Goal: Task Accomplishment & Management: Manage account settings

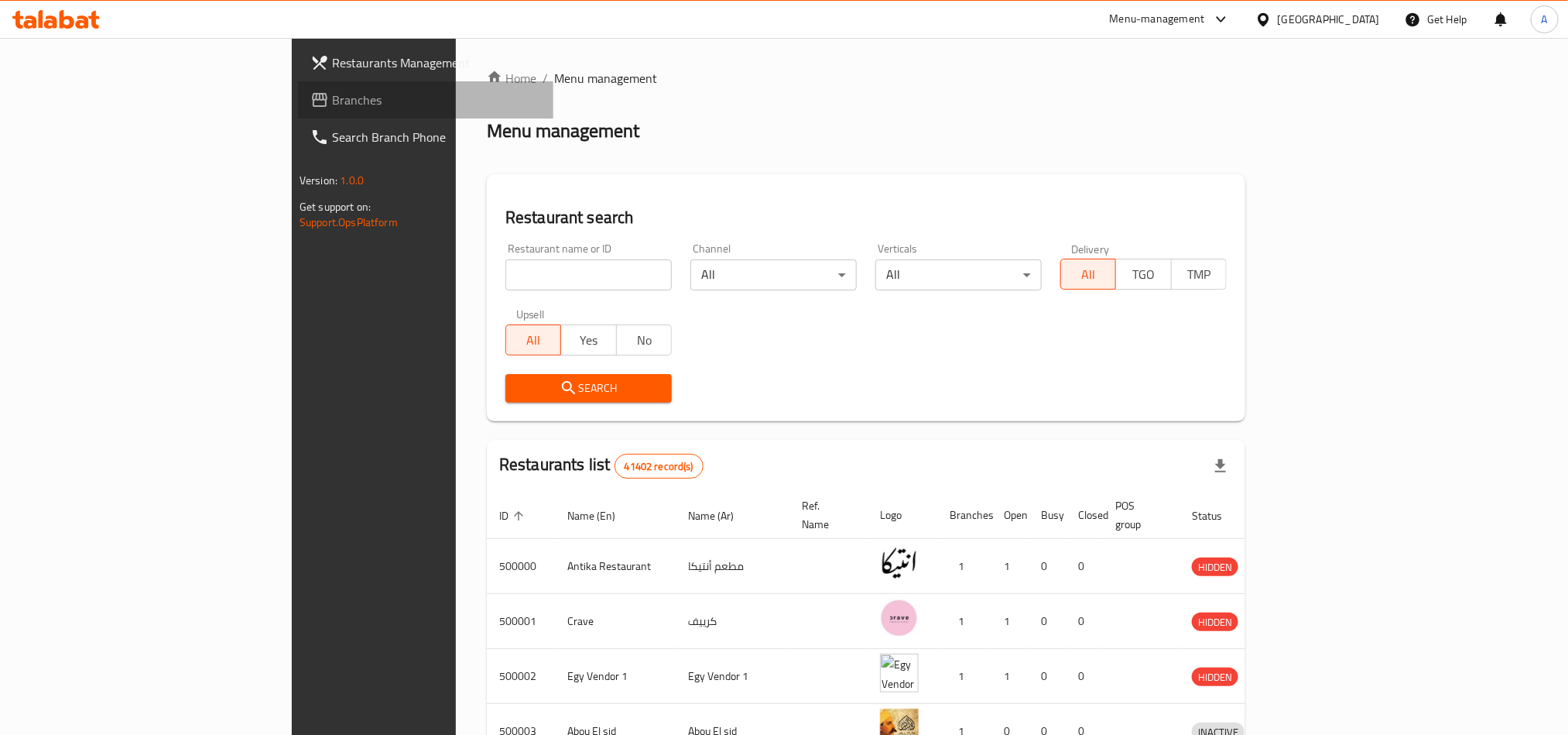
click at [332, 100] on span "Branches" at bounding box center [437, 100] width 209 height 18
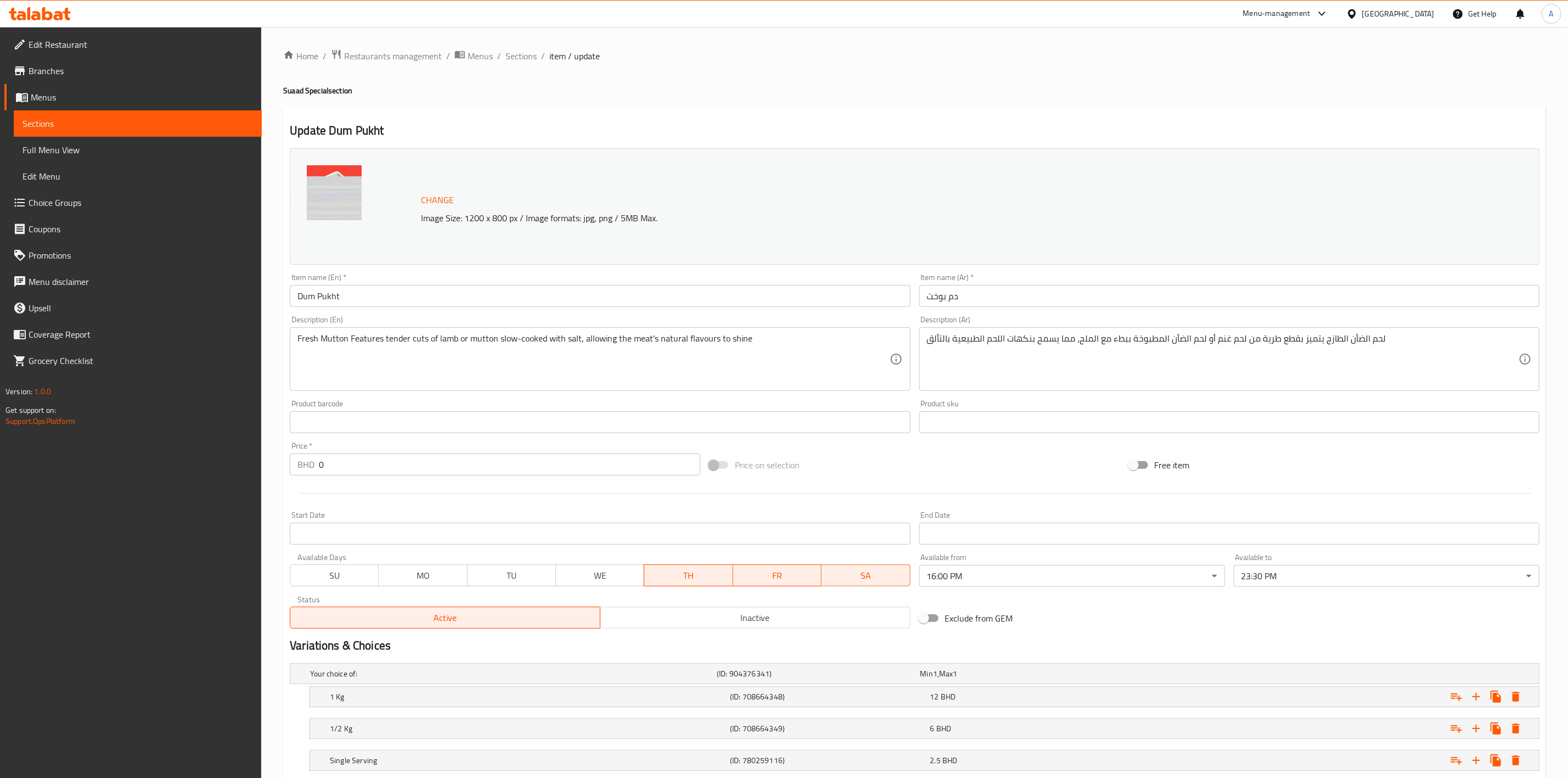
scroll to position [104, 0]
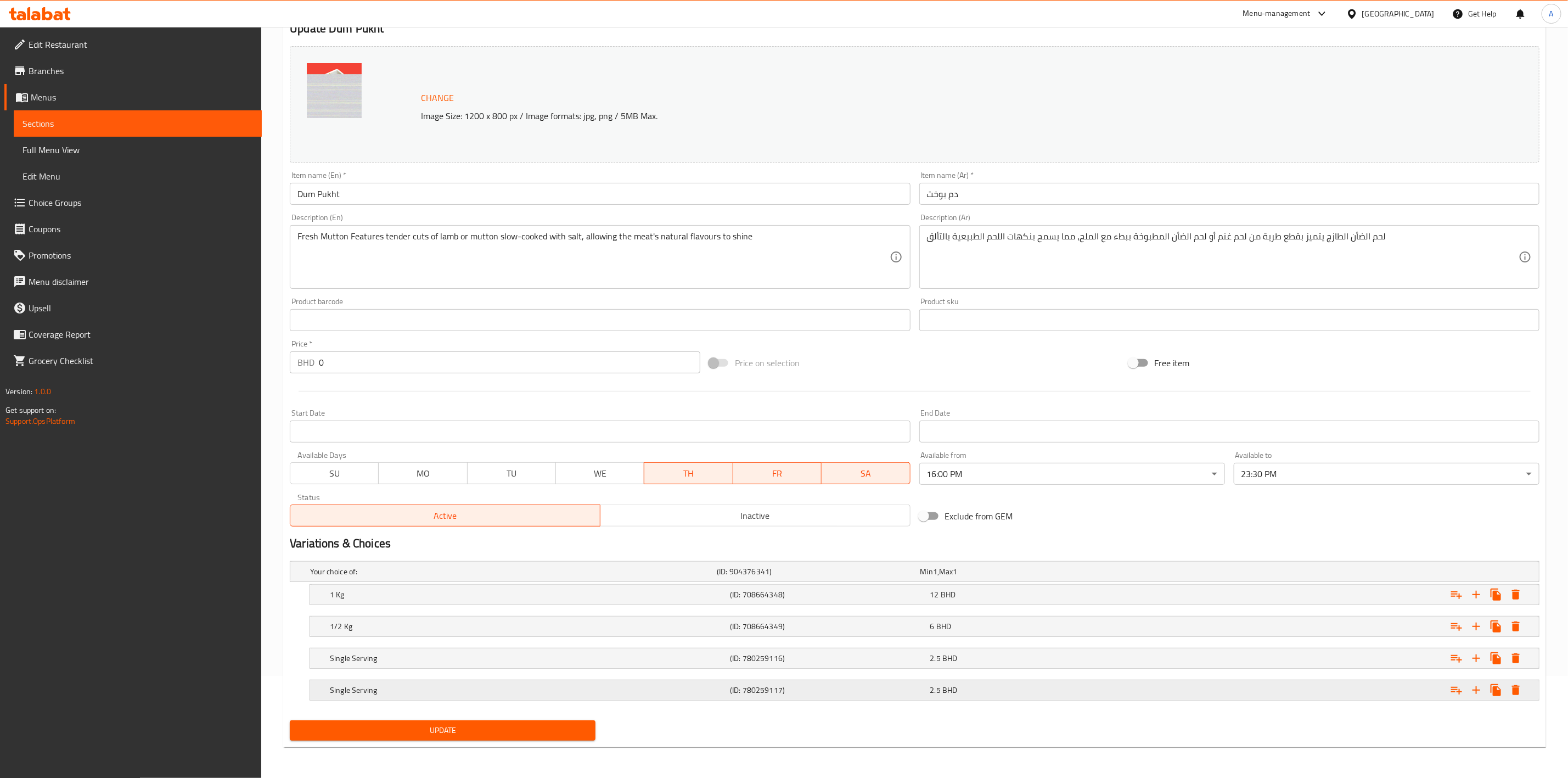
click at [986, 686] on div "2.5 BHD" at bounding box center [1028, 690] width 195 height 11
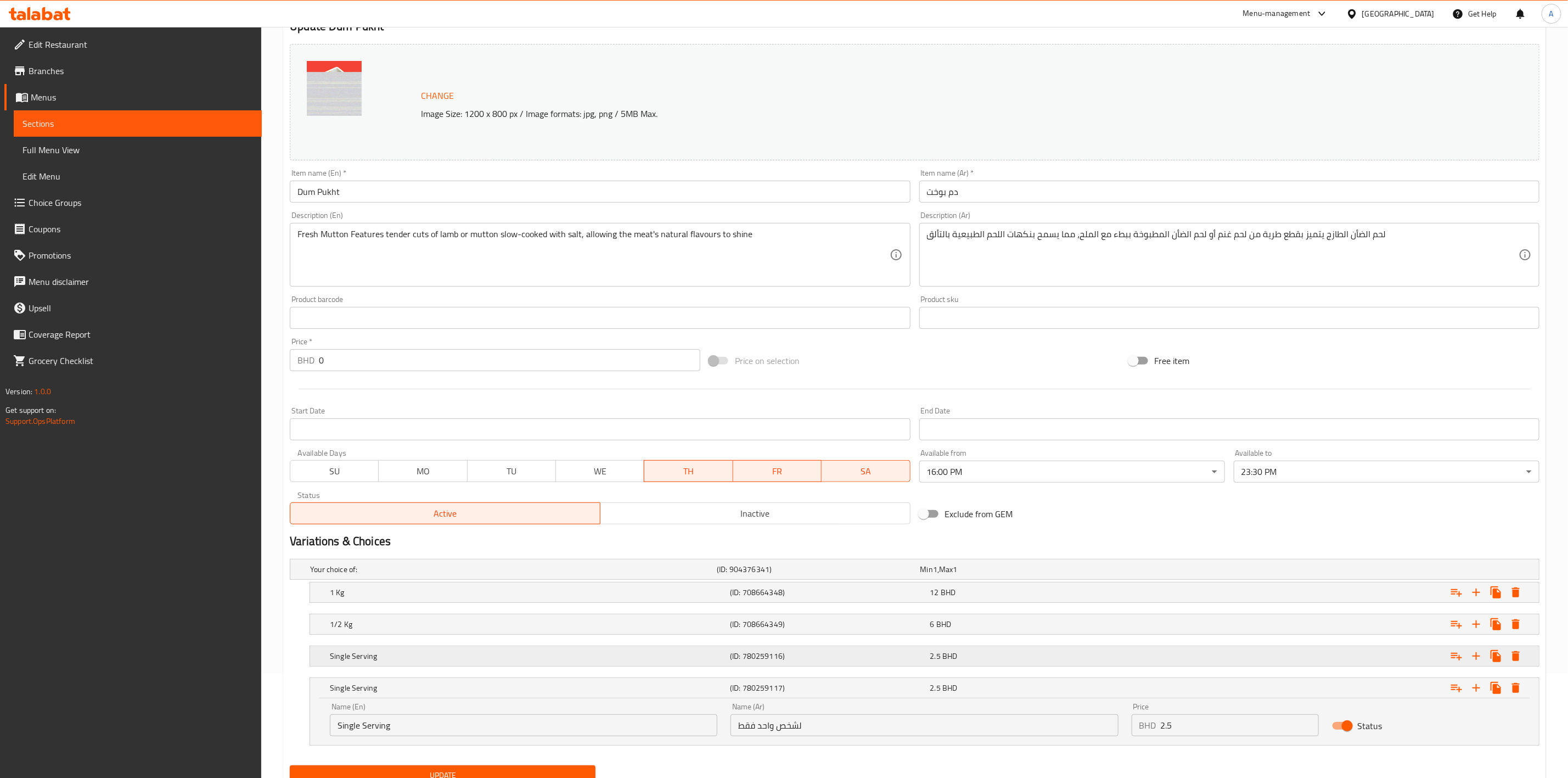
click at [992, 648] on div "Single Serving (ID: 780259116) 2.5 BHD" at bounding box center [928, 656] width 1200 height 24
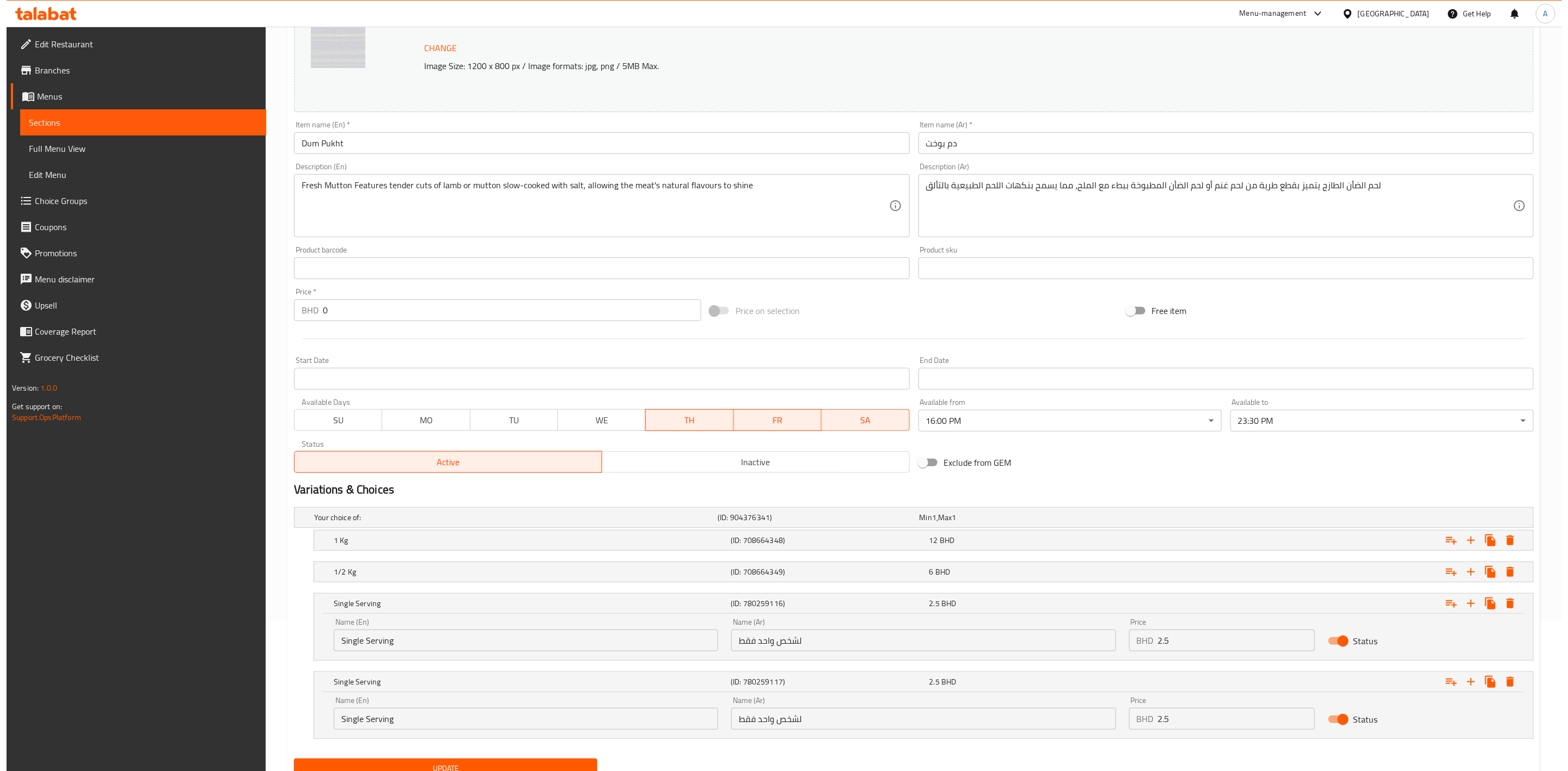
scroll to position [197, 0]
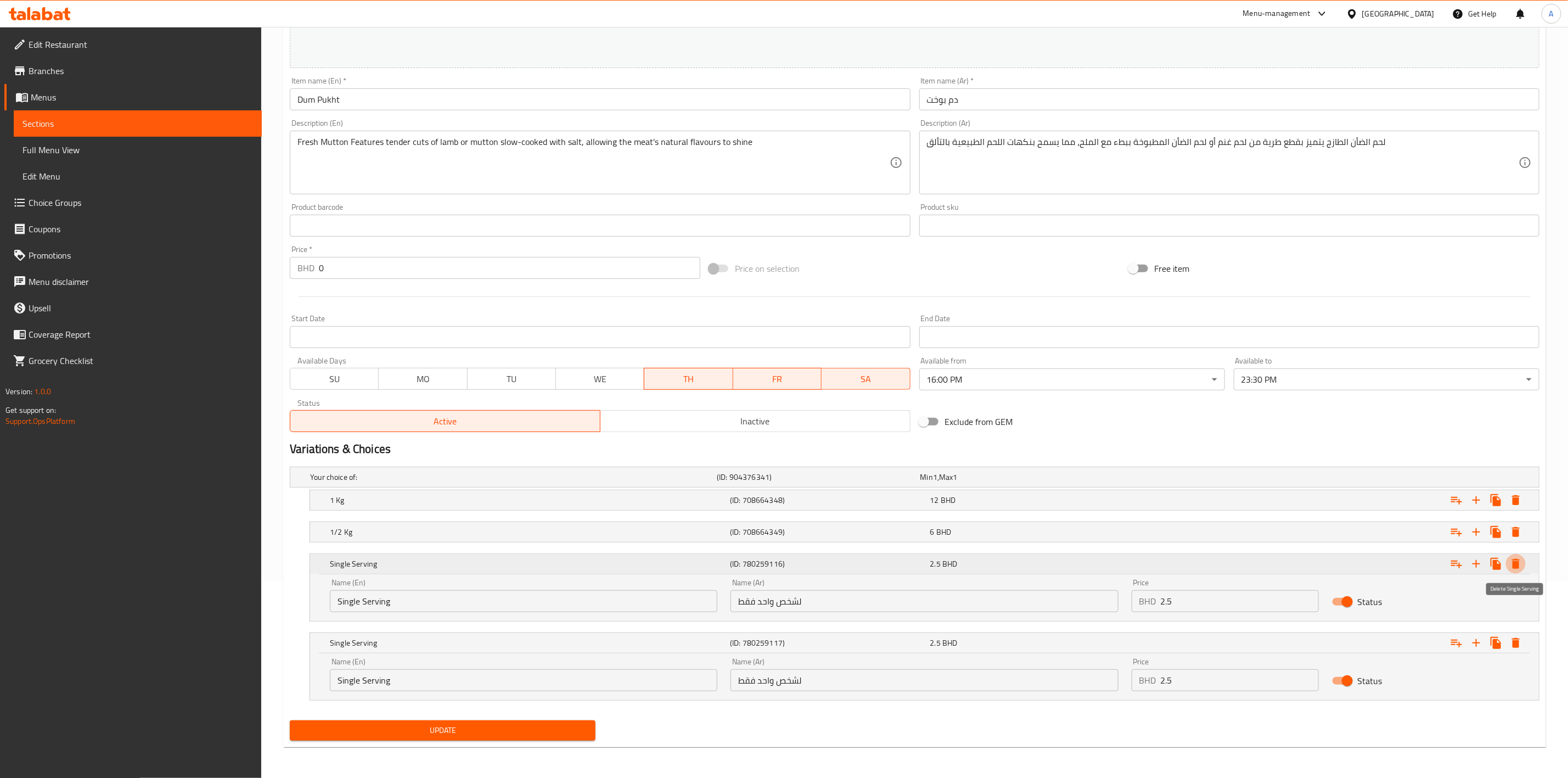
click at [1514, 566] on icon "Expand" at bounding box center [1516, 564] width 8 height 10
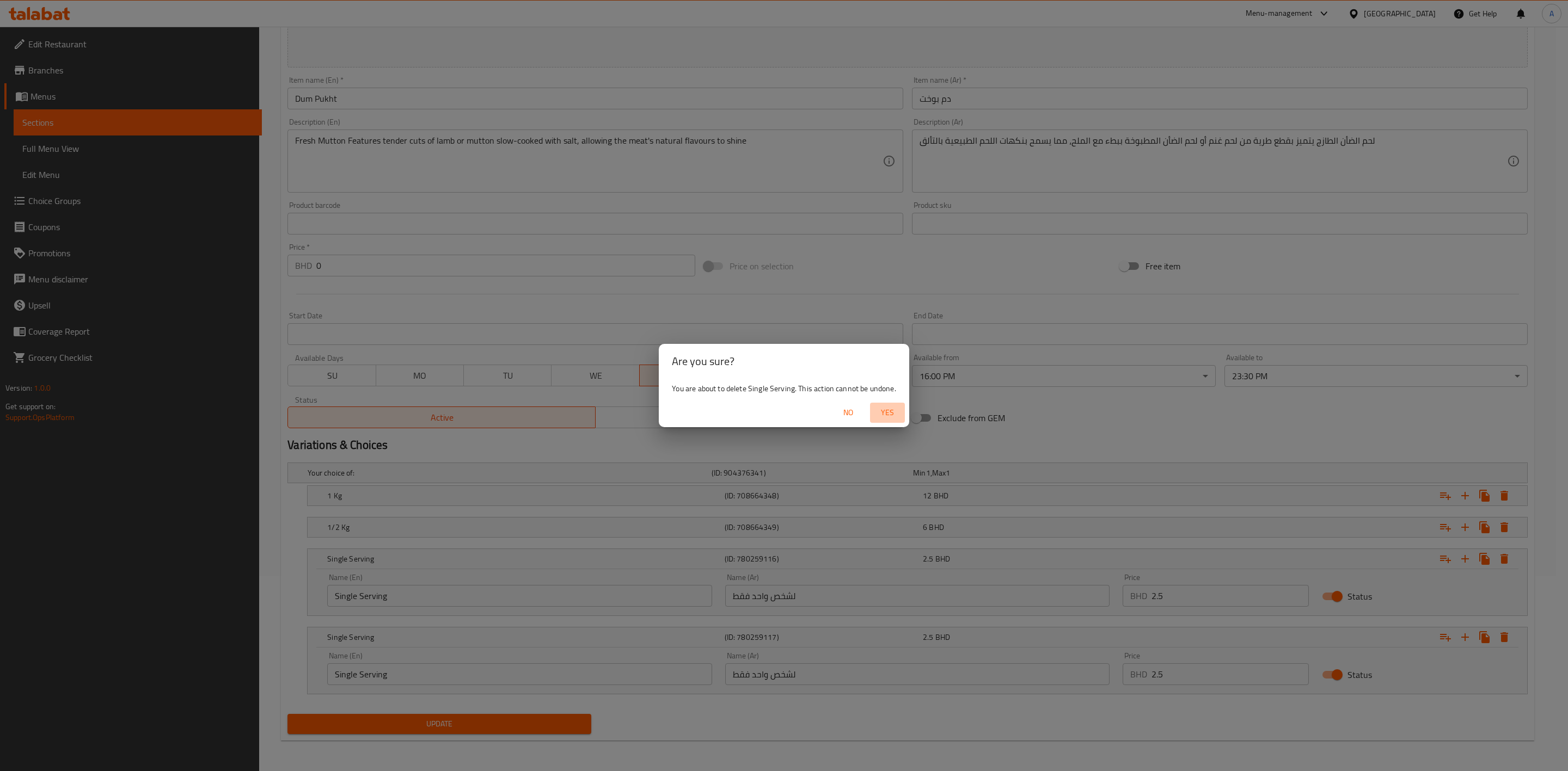
click at [887, 415] on span "Yes" at bounding box center [887, 413] width 26 height 13
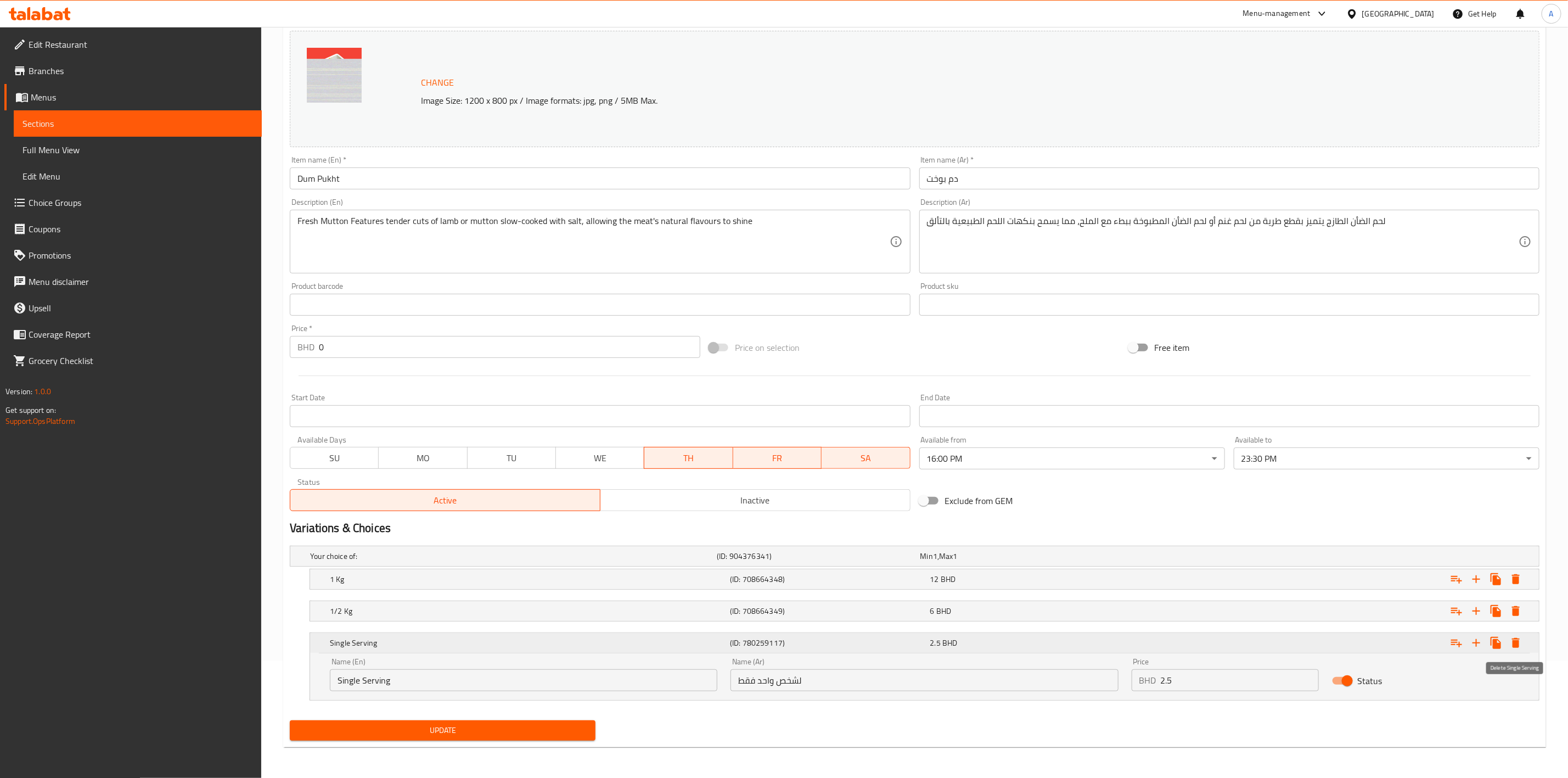
click at [1513, 640] on icon "Expand" at bounding box center [1516, 643] width 13 height 13
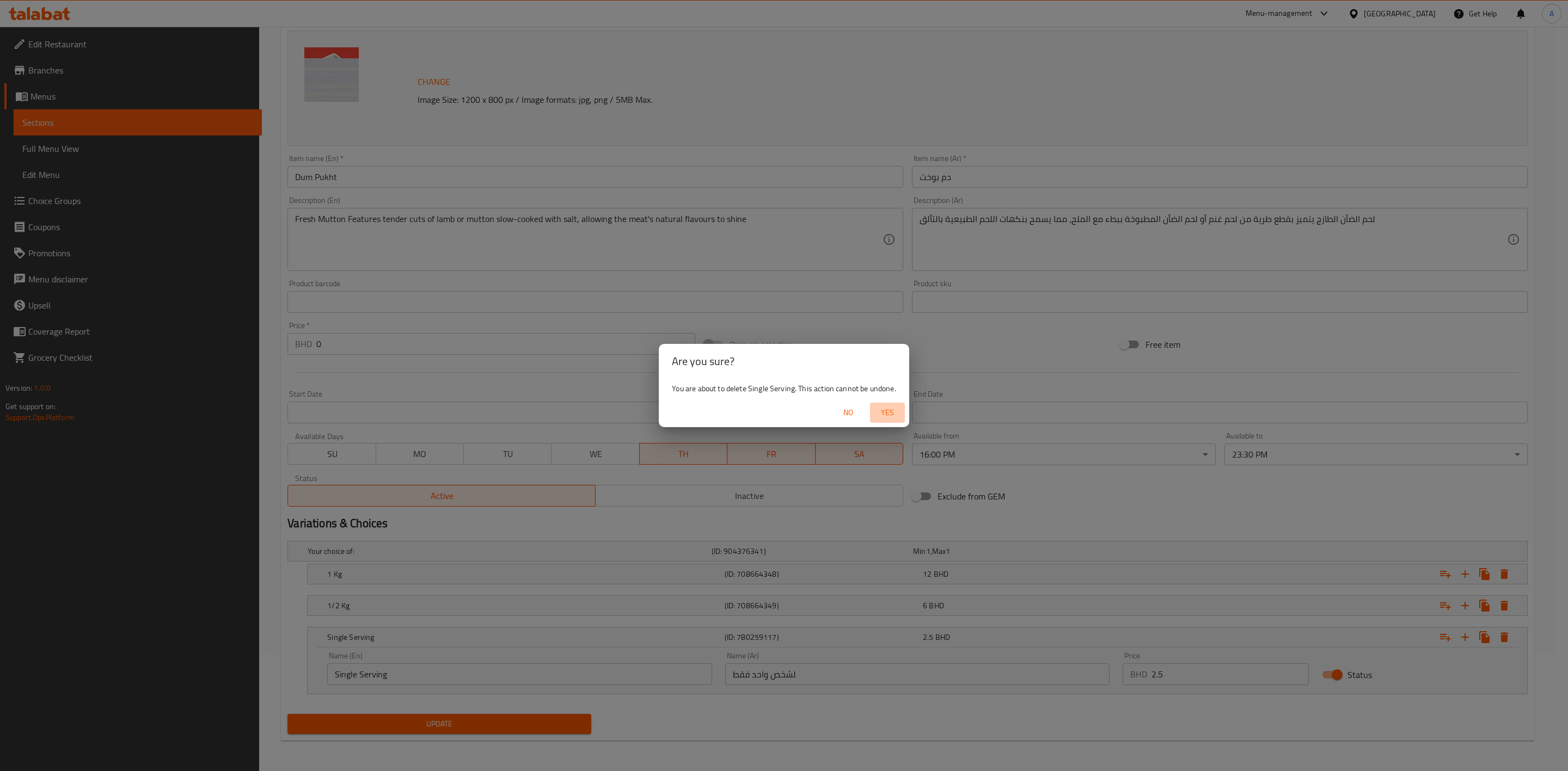
click at [894, 403] on button "Yes" at bounding box center [887, 413] width 35 height 20
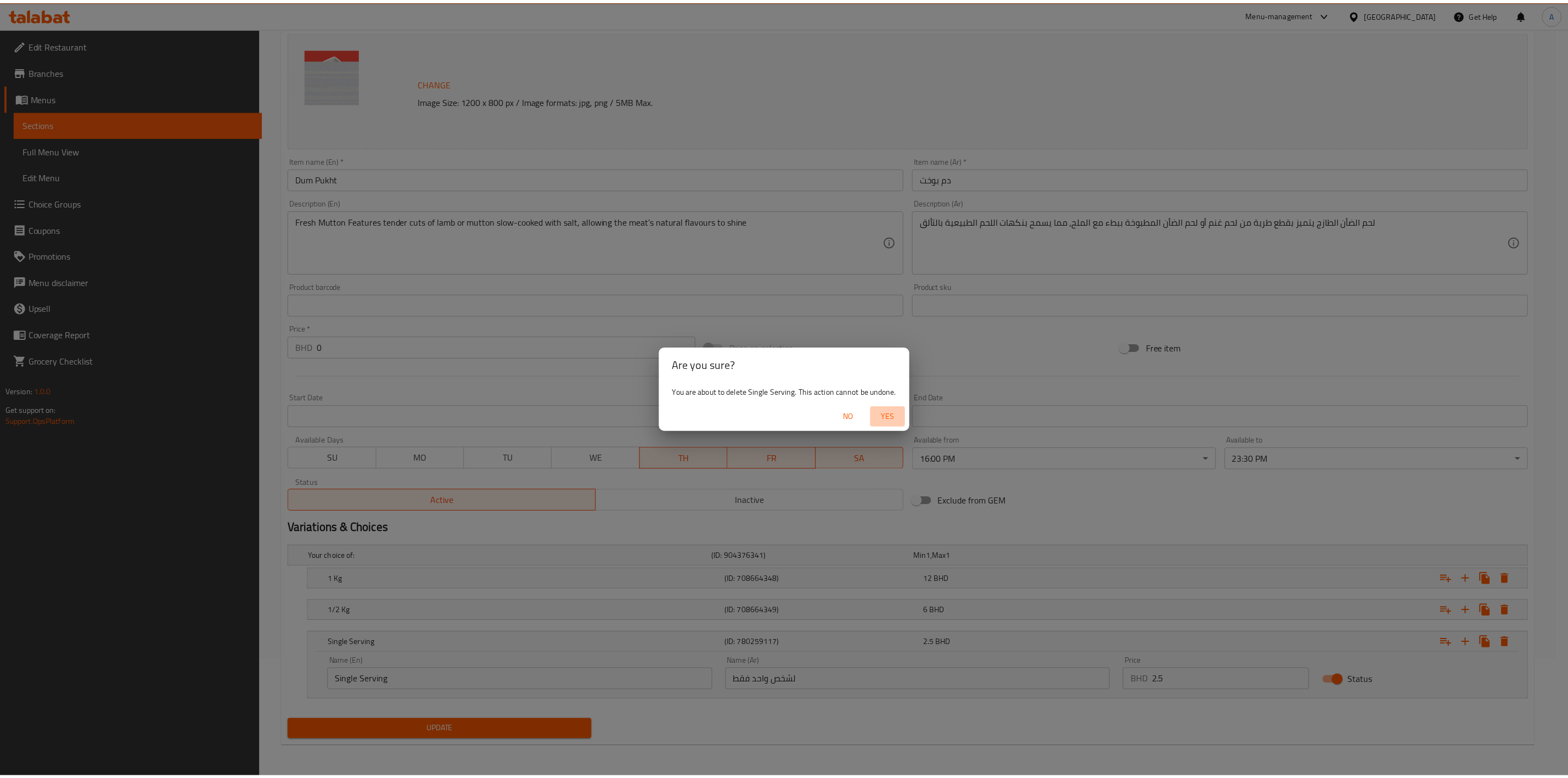
scroll to position [39, 0]
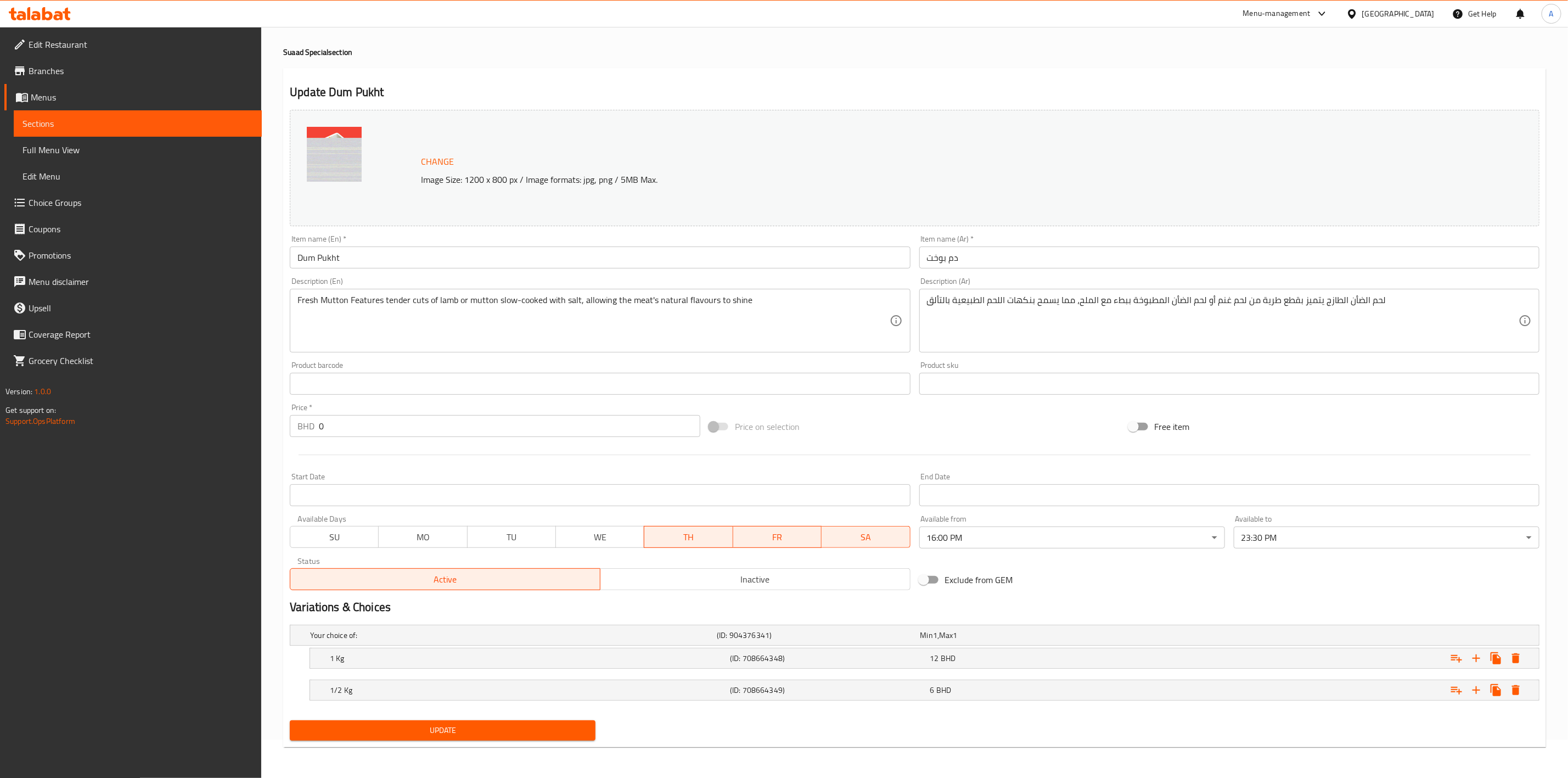
click at [448, 735] on span "Update" at bounding box center [443, 731] width 288 height 14
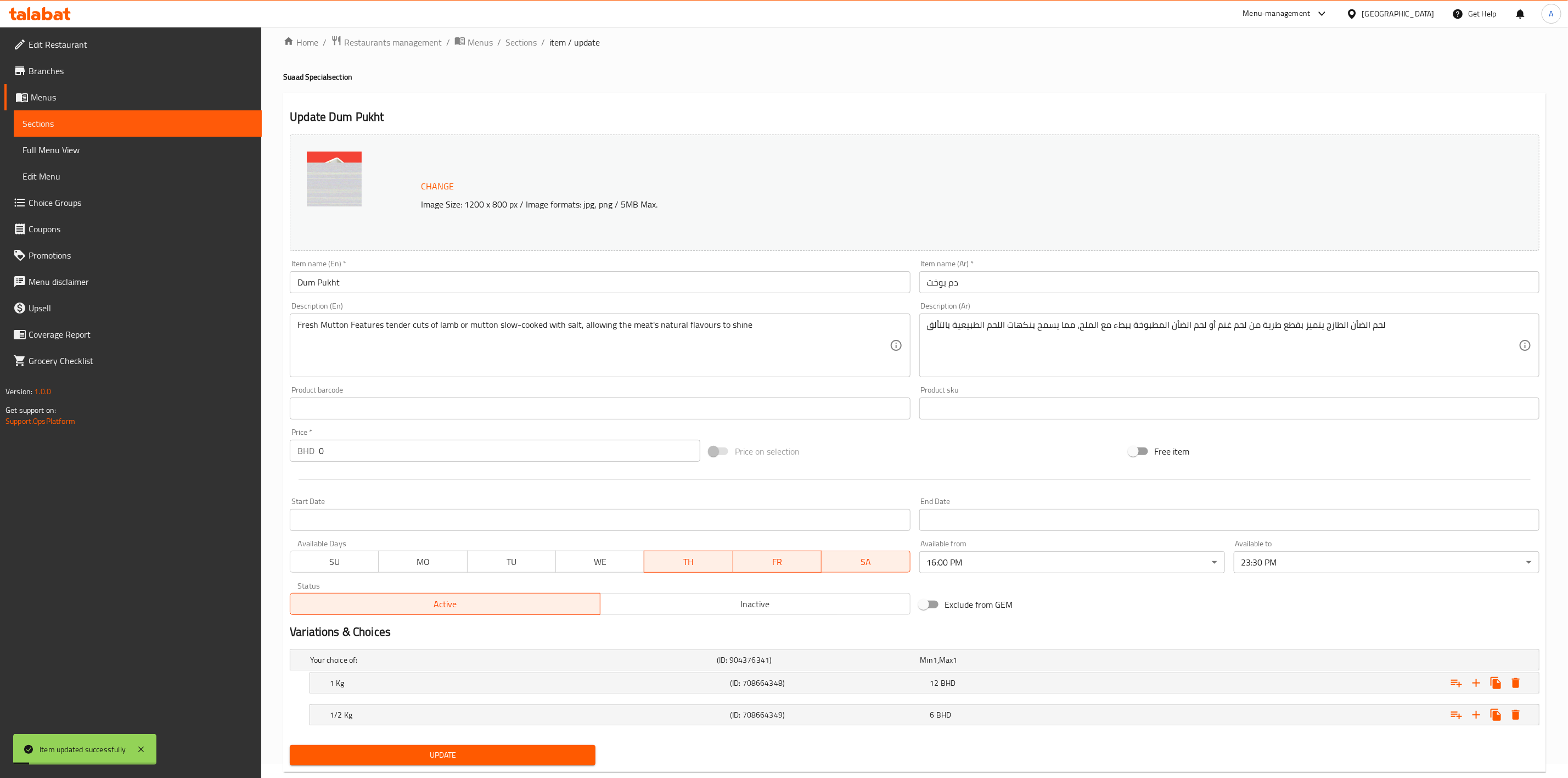
scroll to position [0, 0]
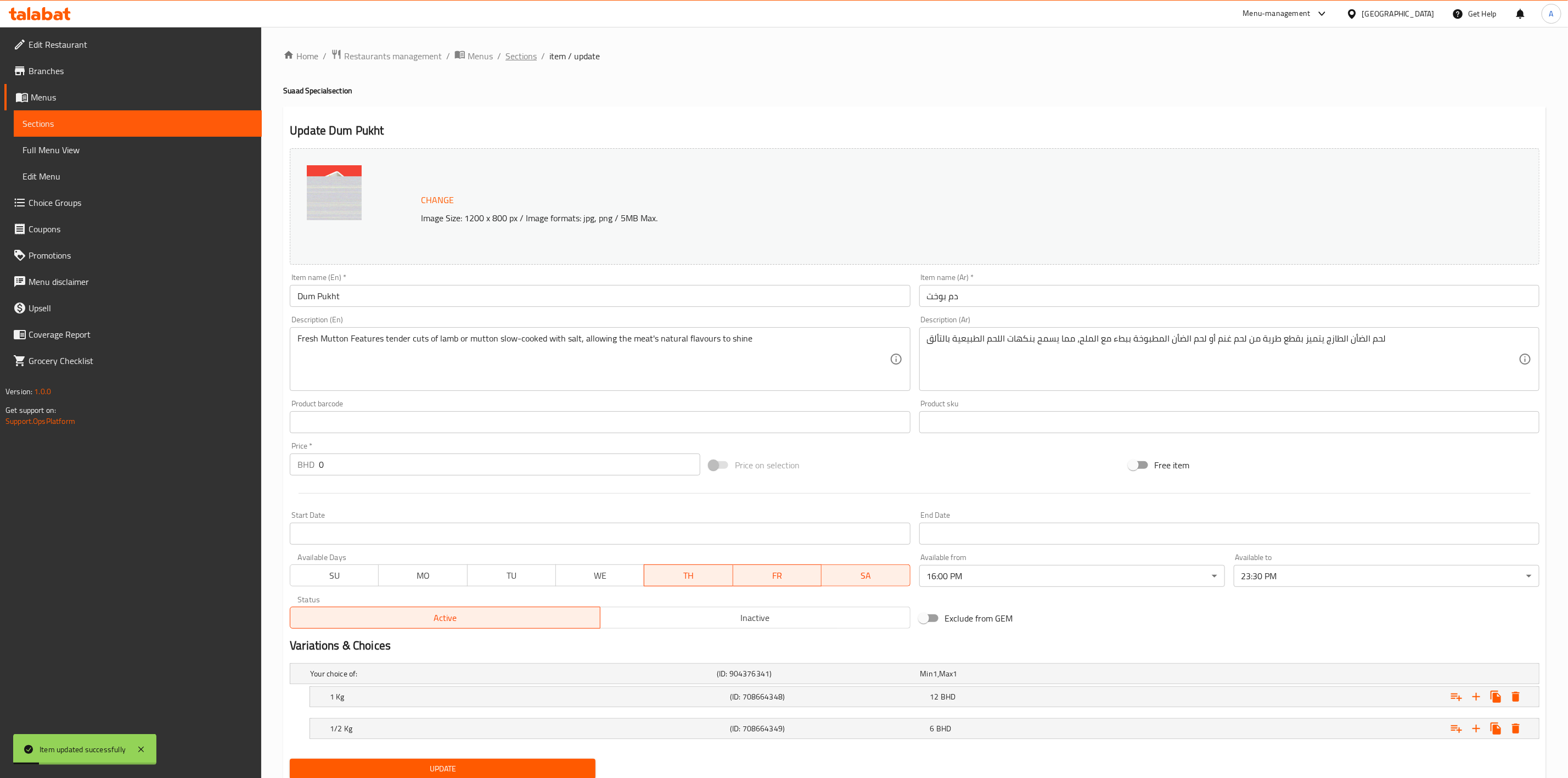
click at [525, 55] on span "Sections" at bounding box center [521, 55] width 31 height 13
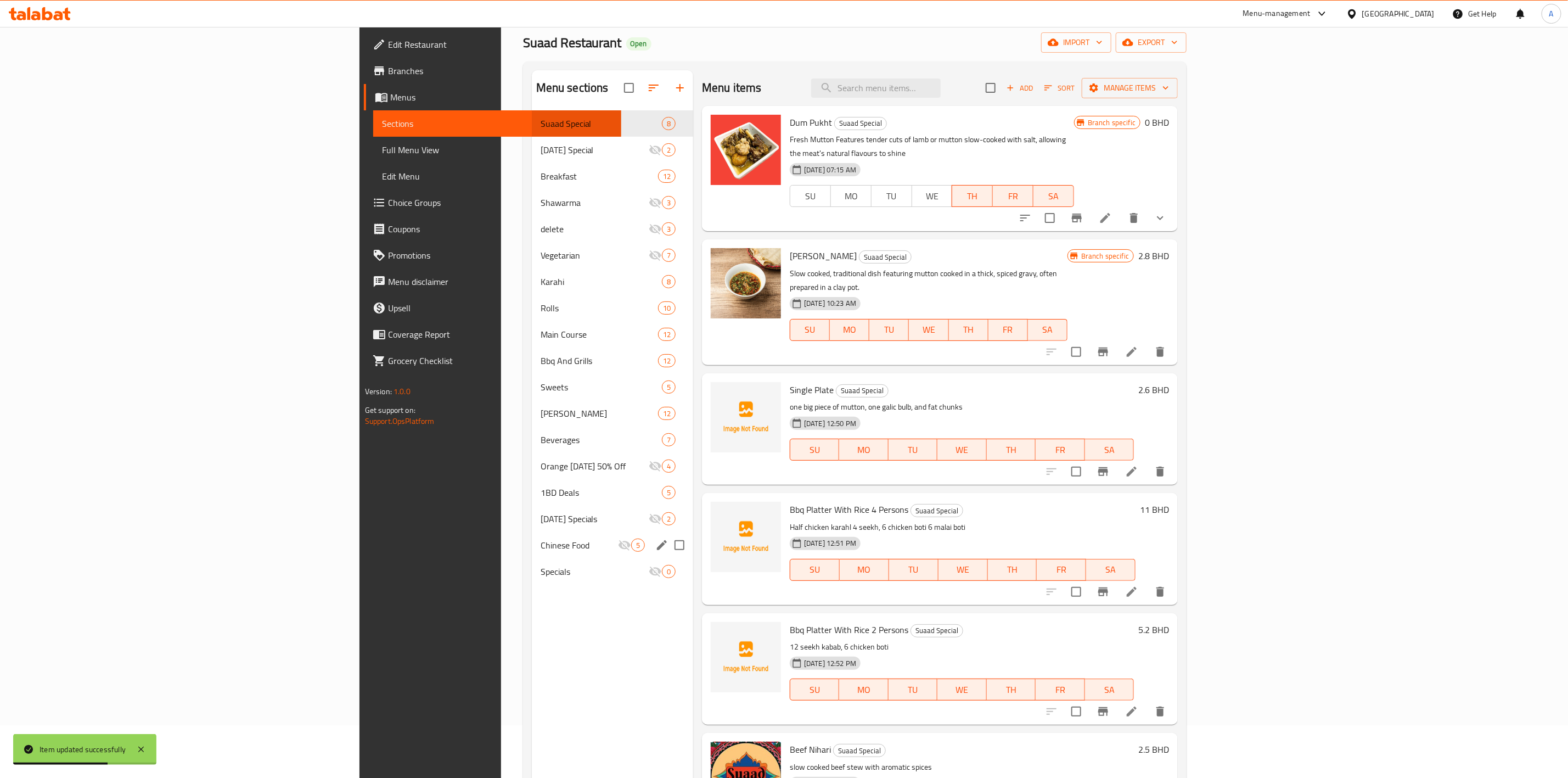
scroll to position [82, 0]
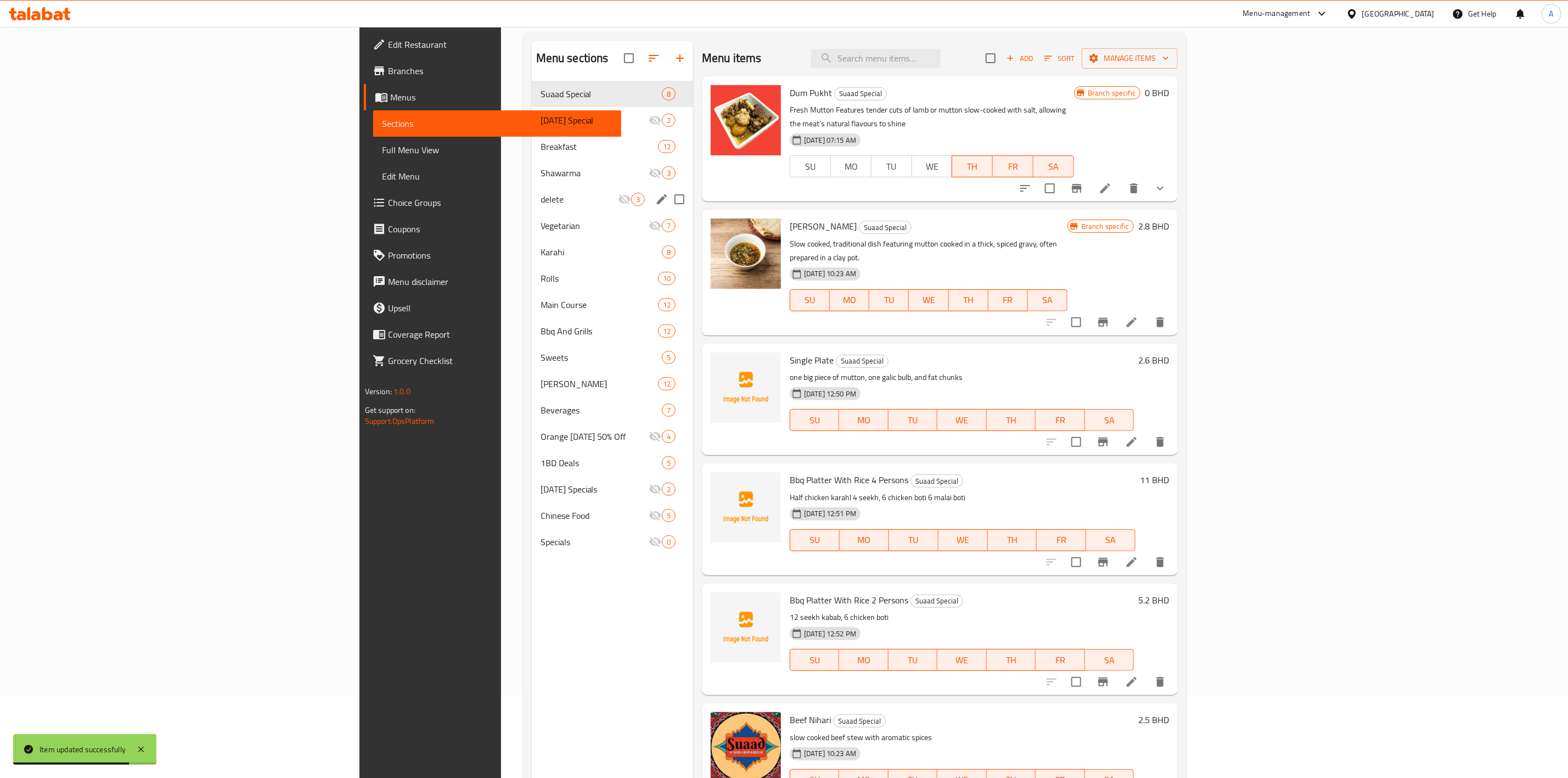
drag, startPoint x: 590, startPoint y: 196, endPoint x: 581, endPoint y: 198, distance: 9.2
click at [668, 196] on input "Menu sections" at bounding box center [680, 200] width 23 height 23
checkbox input "true"
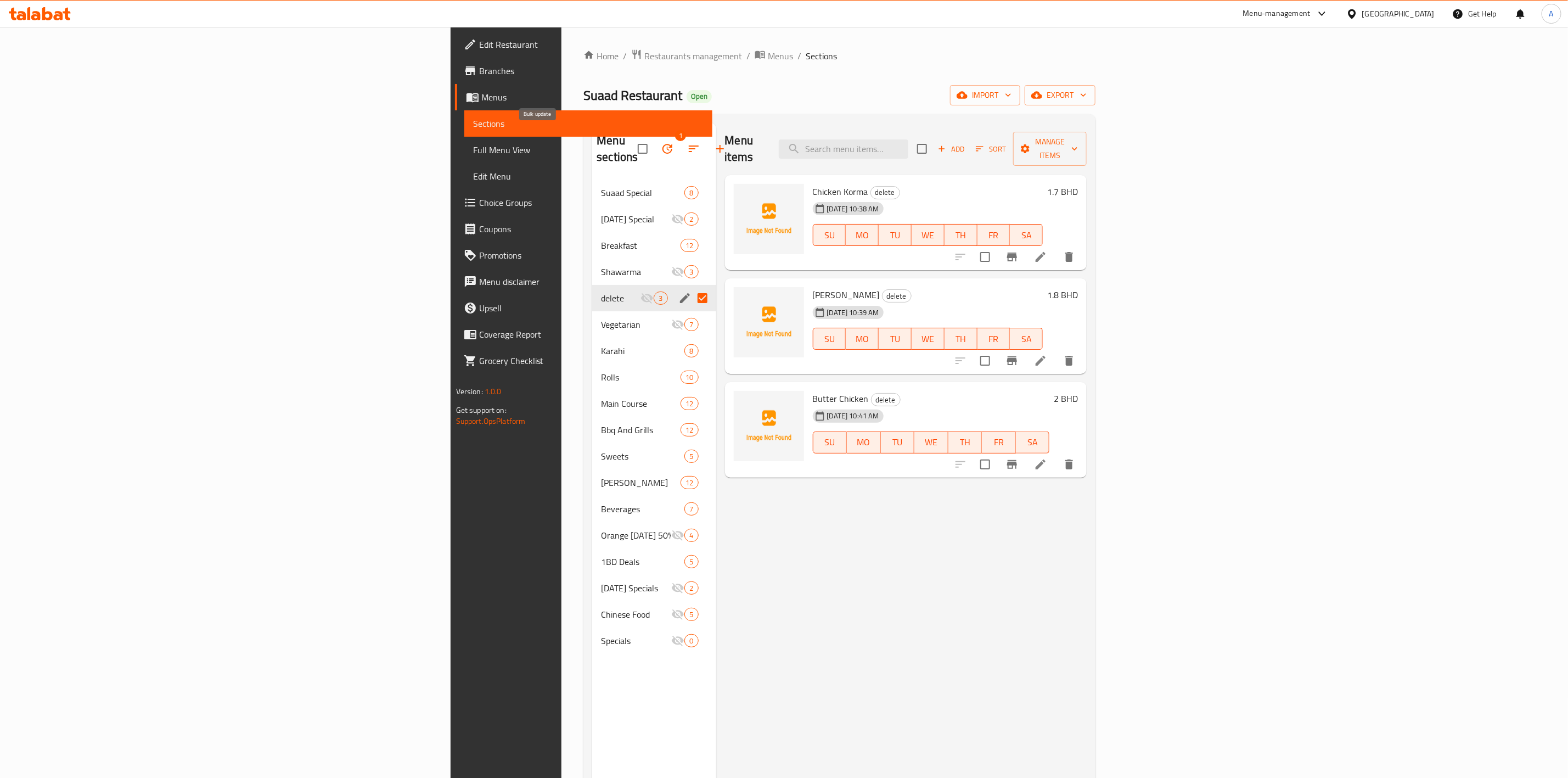
click at [661, 147] on icon "button" at bounding box center [667, 149] width 13 height 13
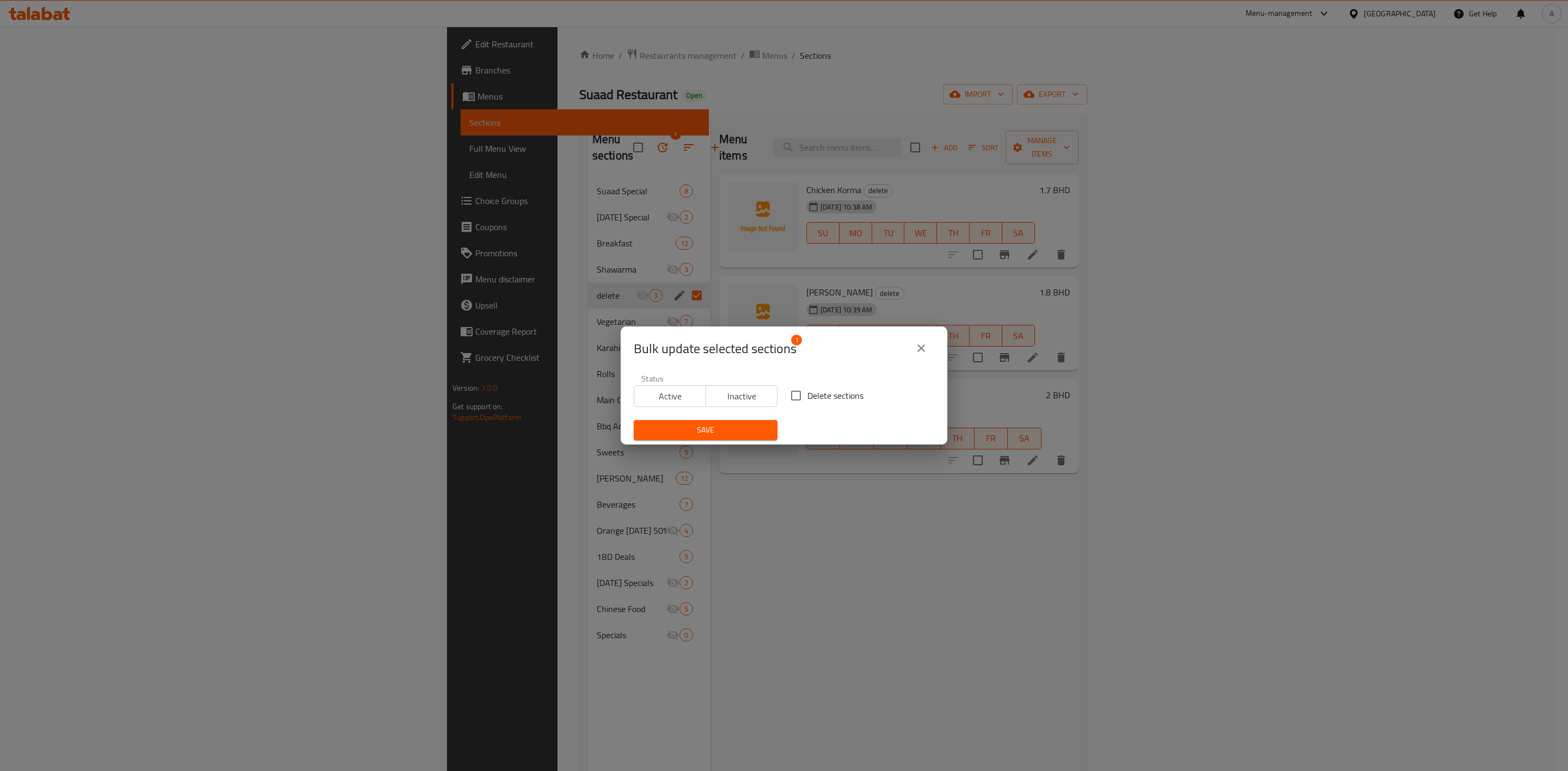
click at [789, 388] on input "Delete sections" at bounding box center [796, 396] width 23 height 23
checkbox input "true"
click at [740, 425] on span "Save" at bounding box center [705, 430] width 127 height 13
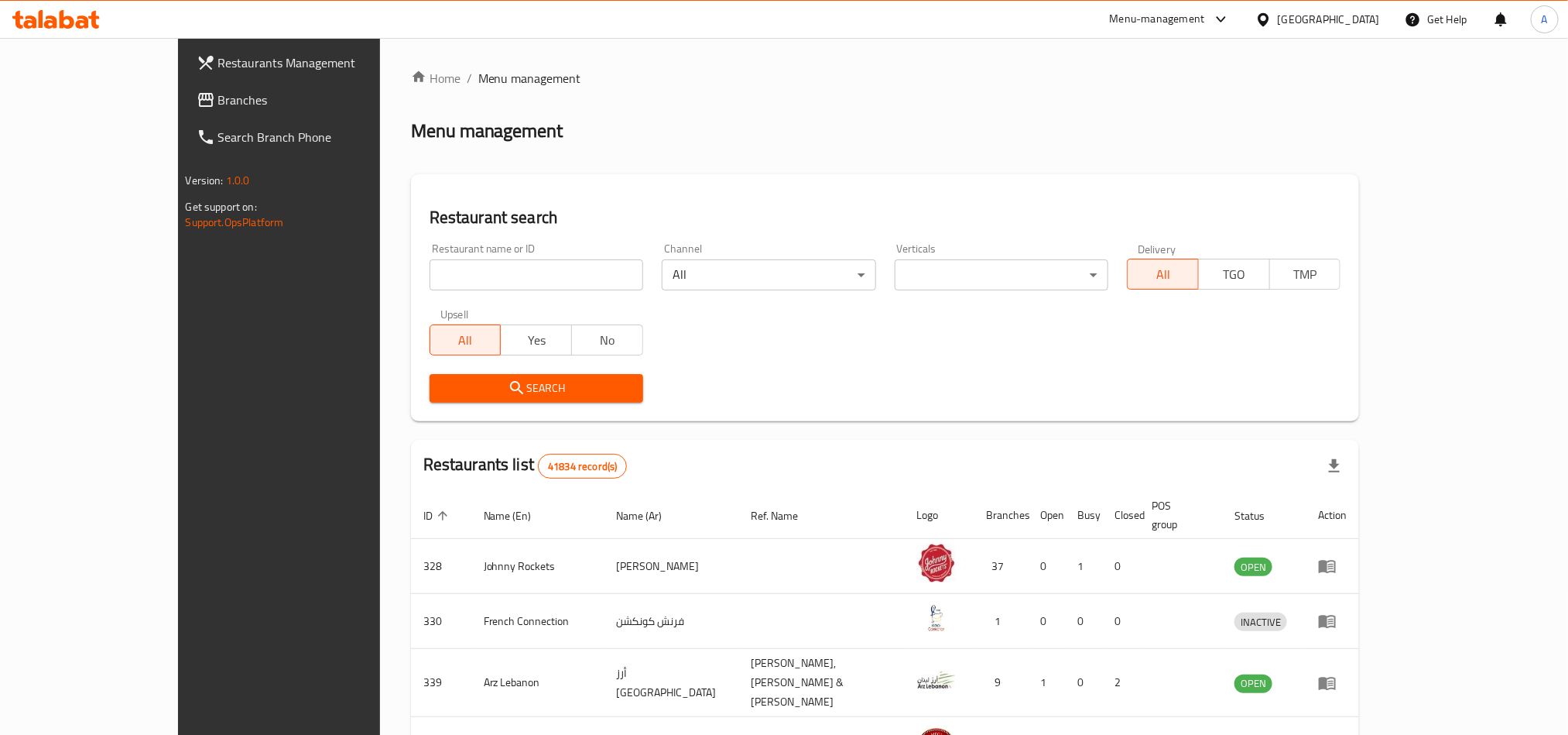
click at [434, 280] on input "search" at bounding box center [536, 275] width 214 height 31
paste input "11636"
type input "11636"
click at [442, 390] on span "Search" at bounding box center [537, 388] width 189 height 19
